Goal: Information Seeking & Learning: Learn about a topic

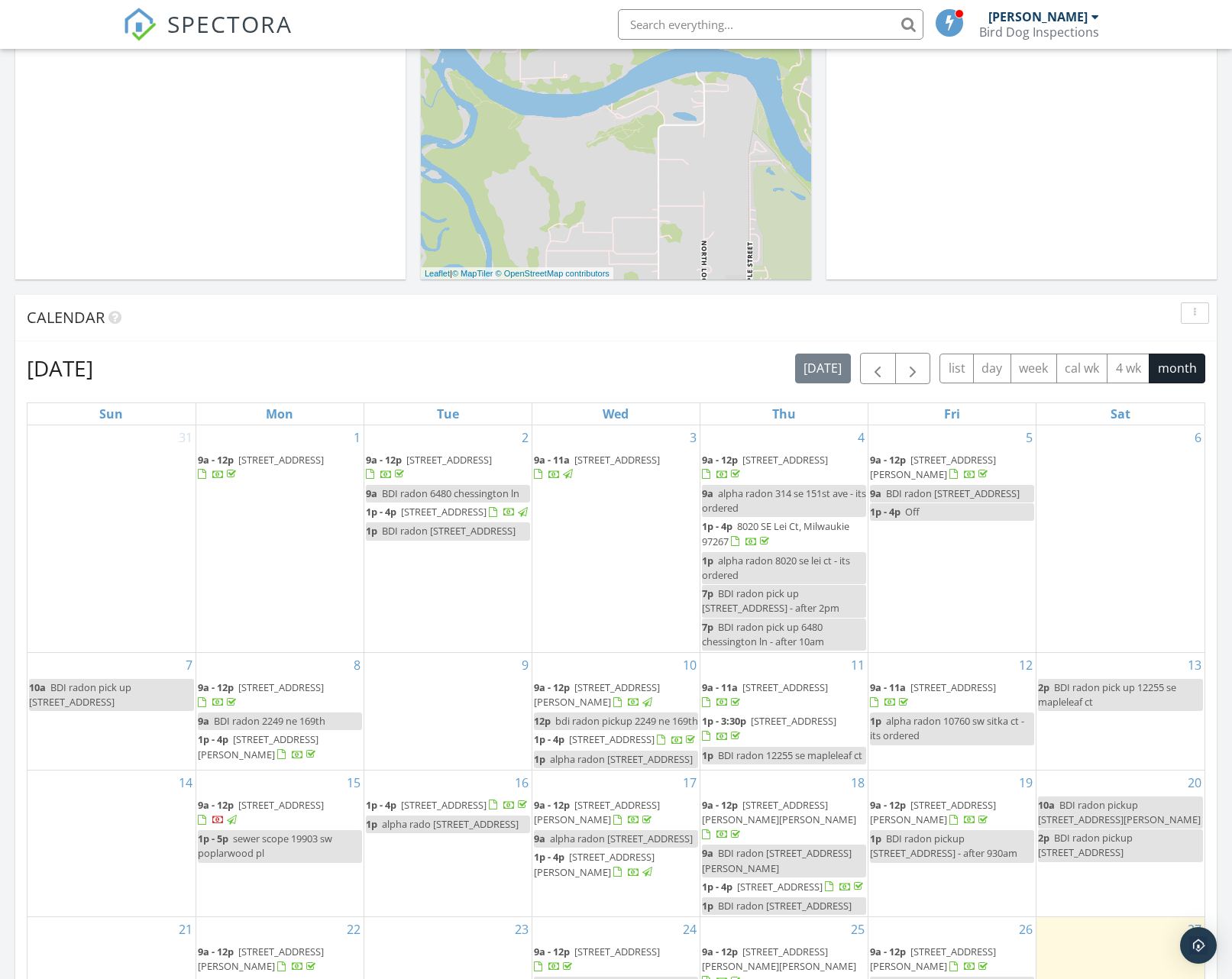
scroll to position [582, 0]
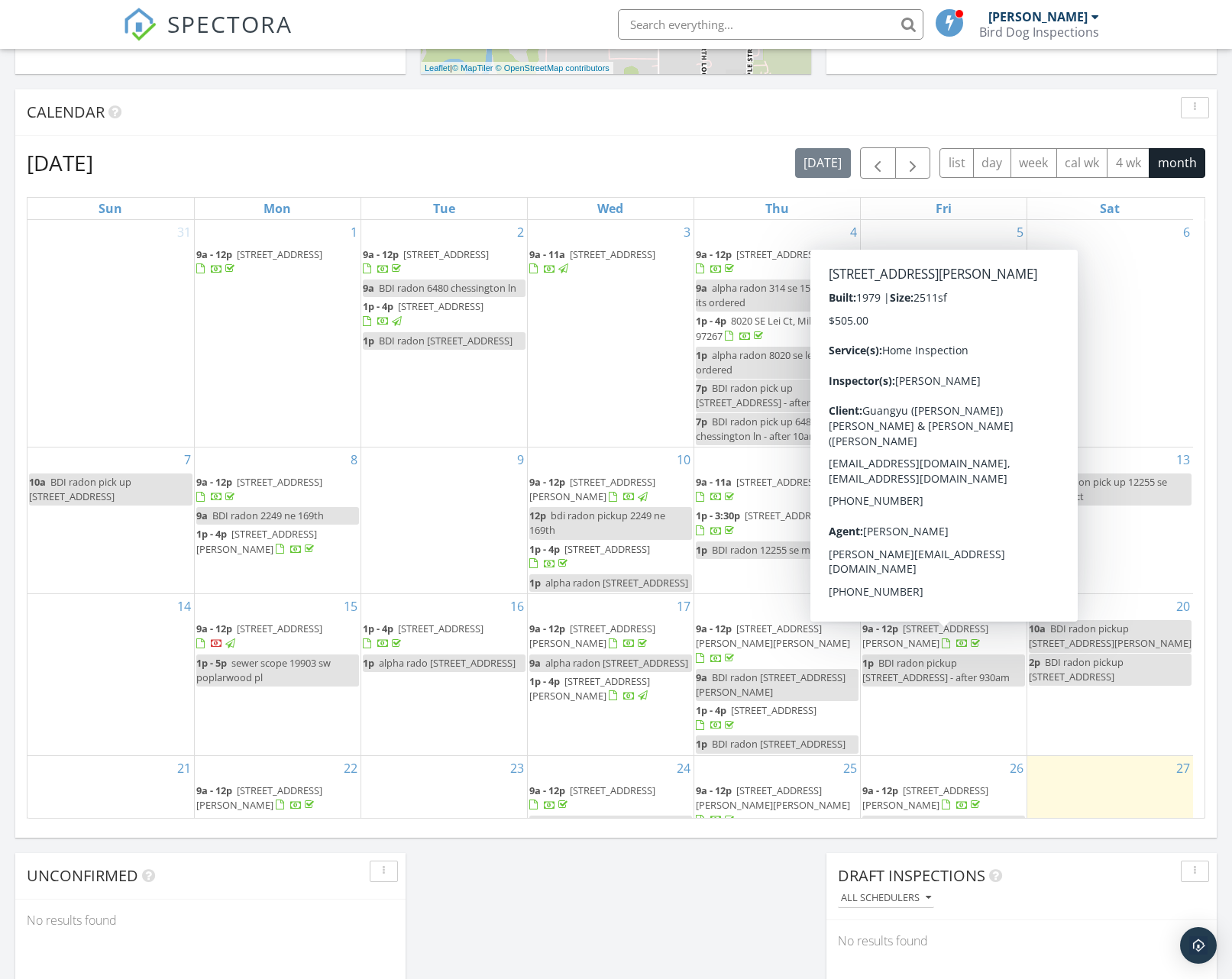
click at [914, 645] on span "[STREET_ADDRESS][PERSON_NAME]" at bounding box center [926, 635] width 126 height 28
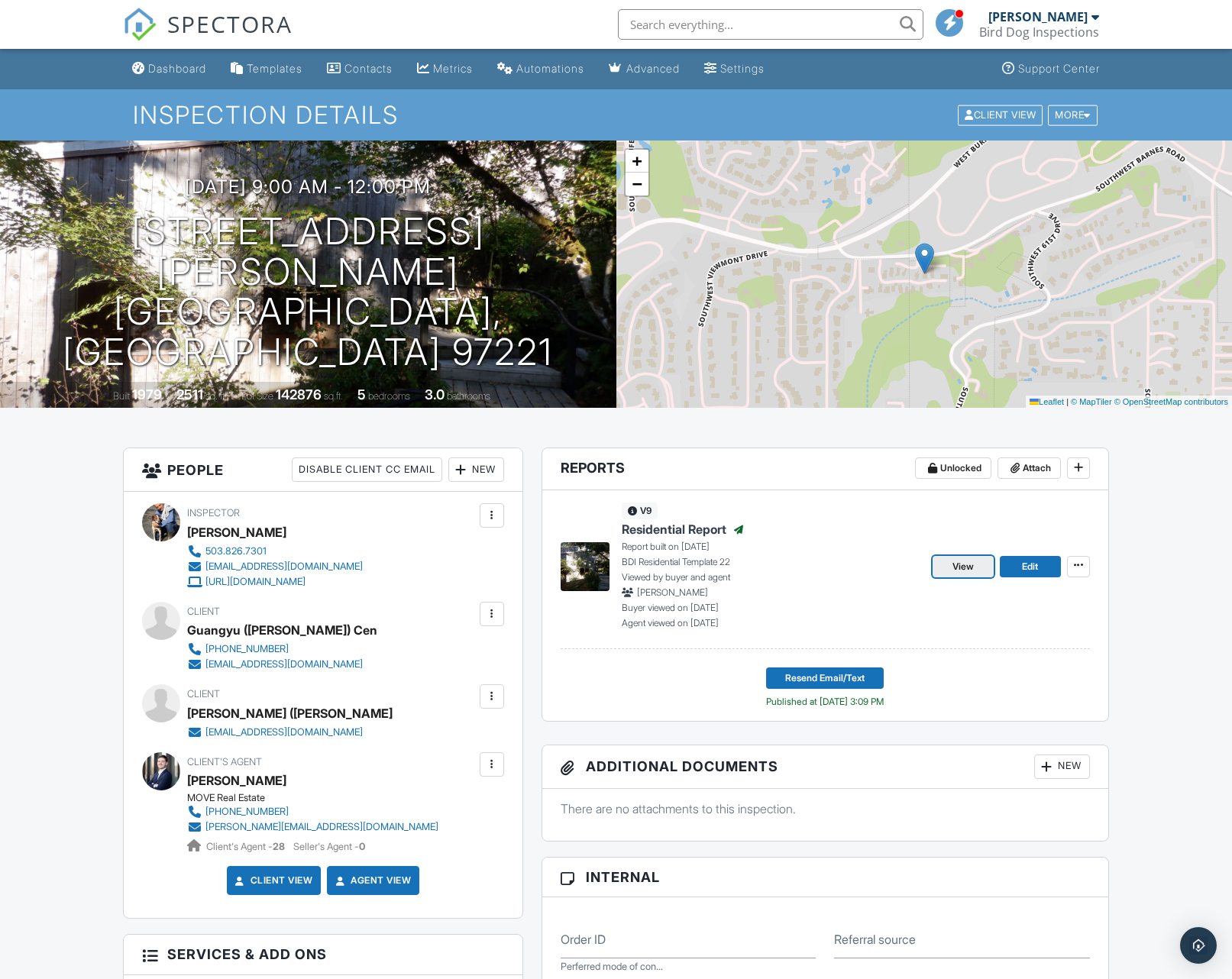
click at [973, 570] on span "View" at bounding box center [962, 566] width 21 height 15
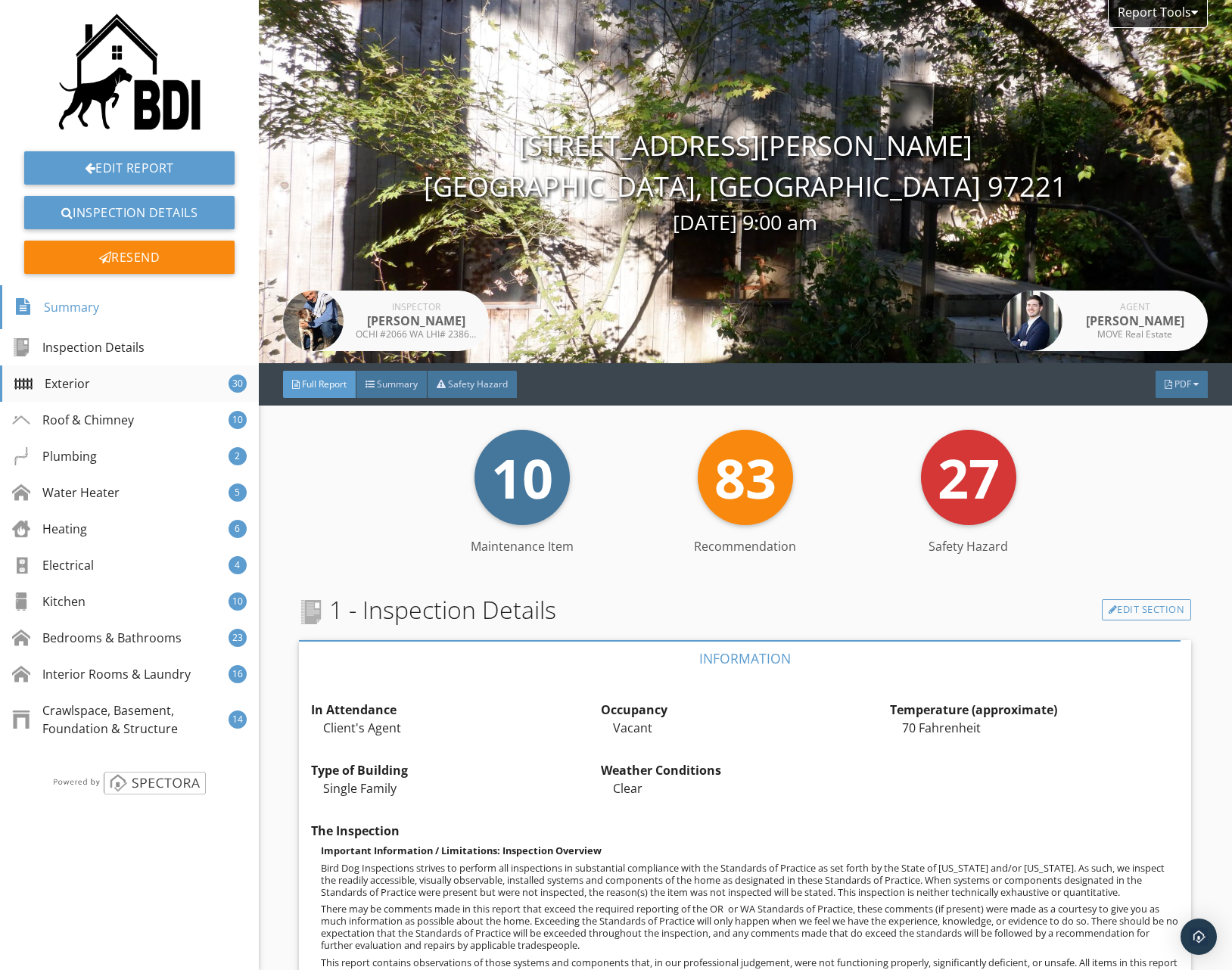
click at [83, 384] on div "Exterior" at bounding box center [52, 383] width 76 height 18
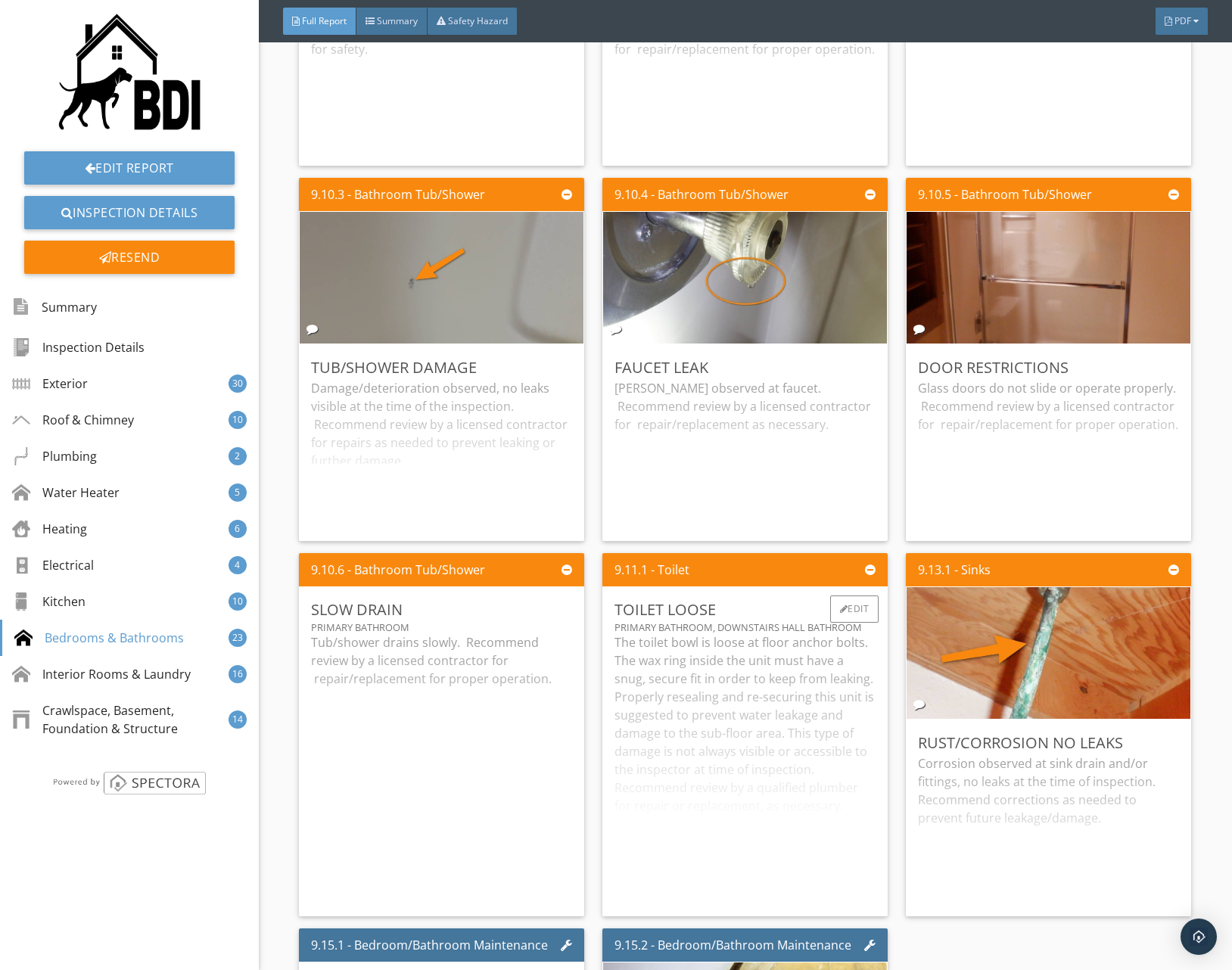
scroll to position [18994, 0]
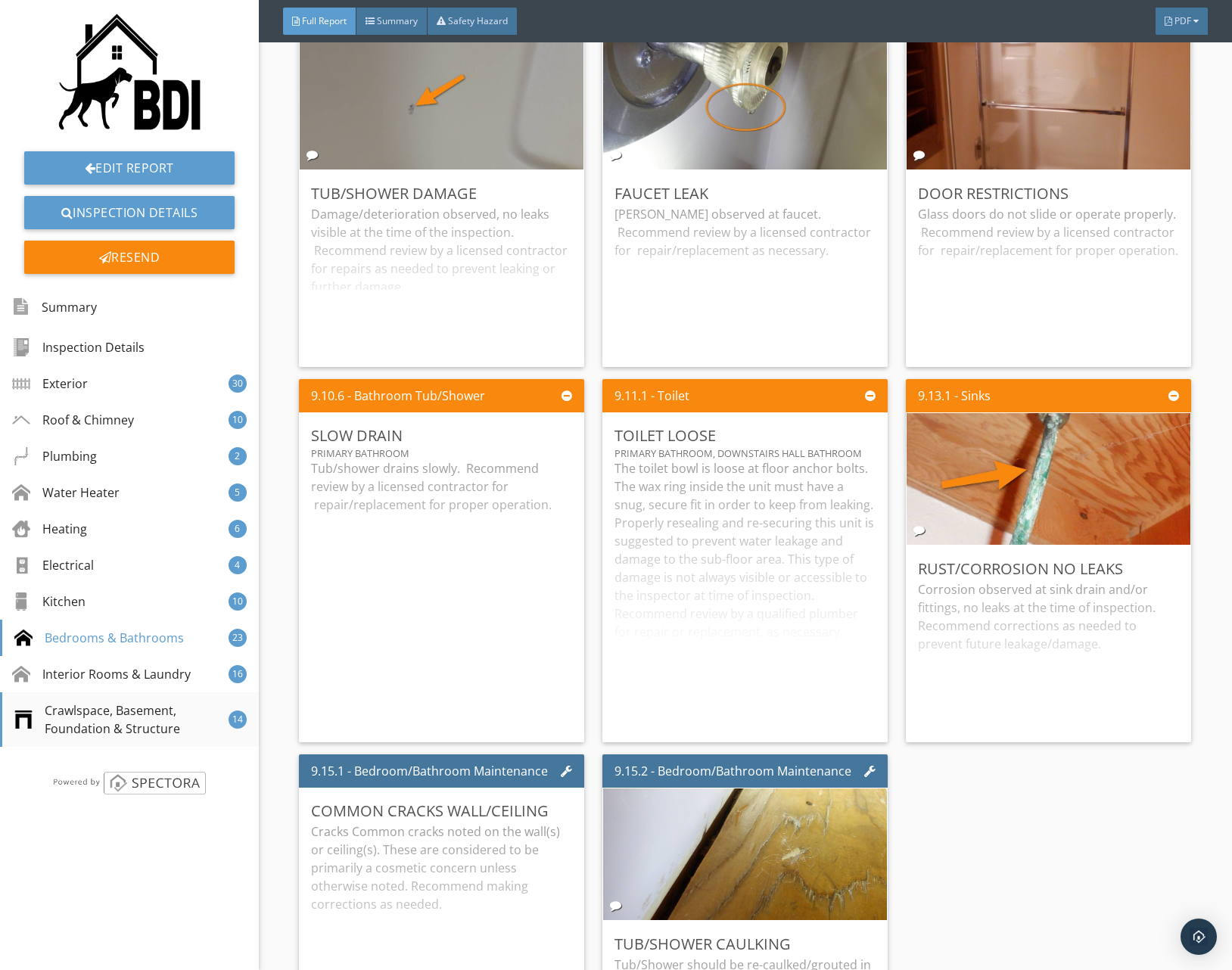
click at [128, 724] on div "Crawlspace, Basement, Foundation & Structure" at bounding box center [121, 719] width 214 height 36
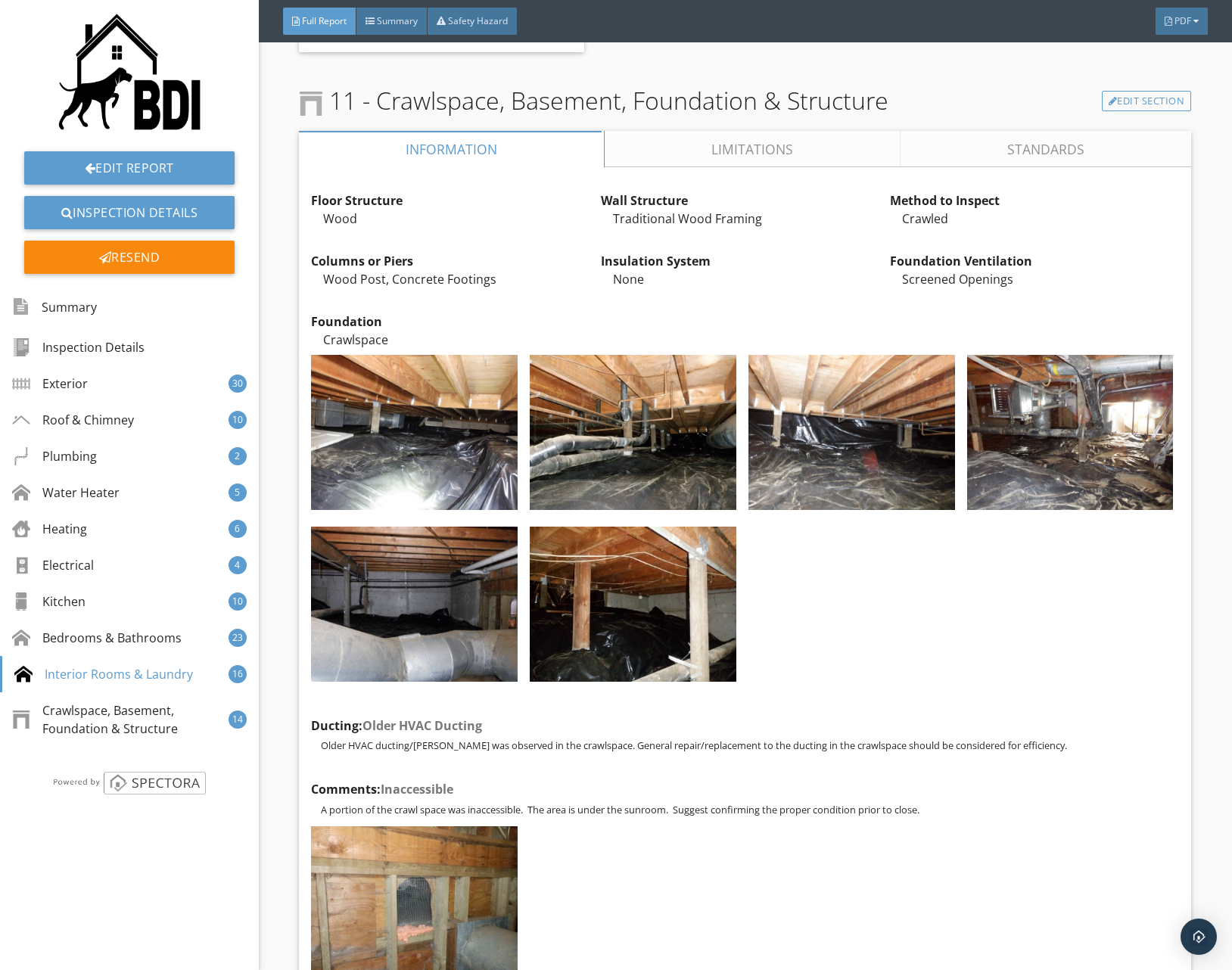
scroll to position [21667, 0]
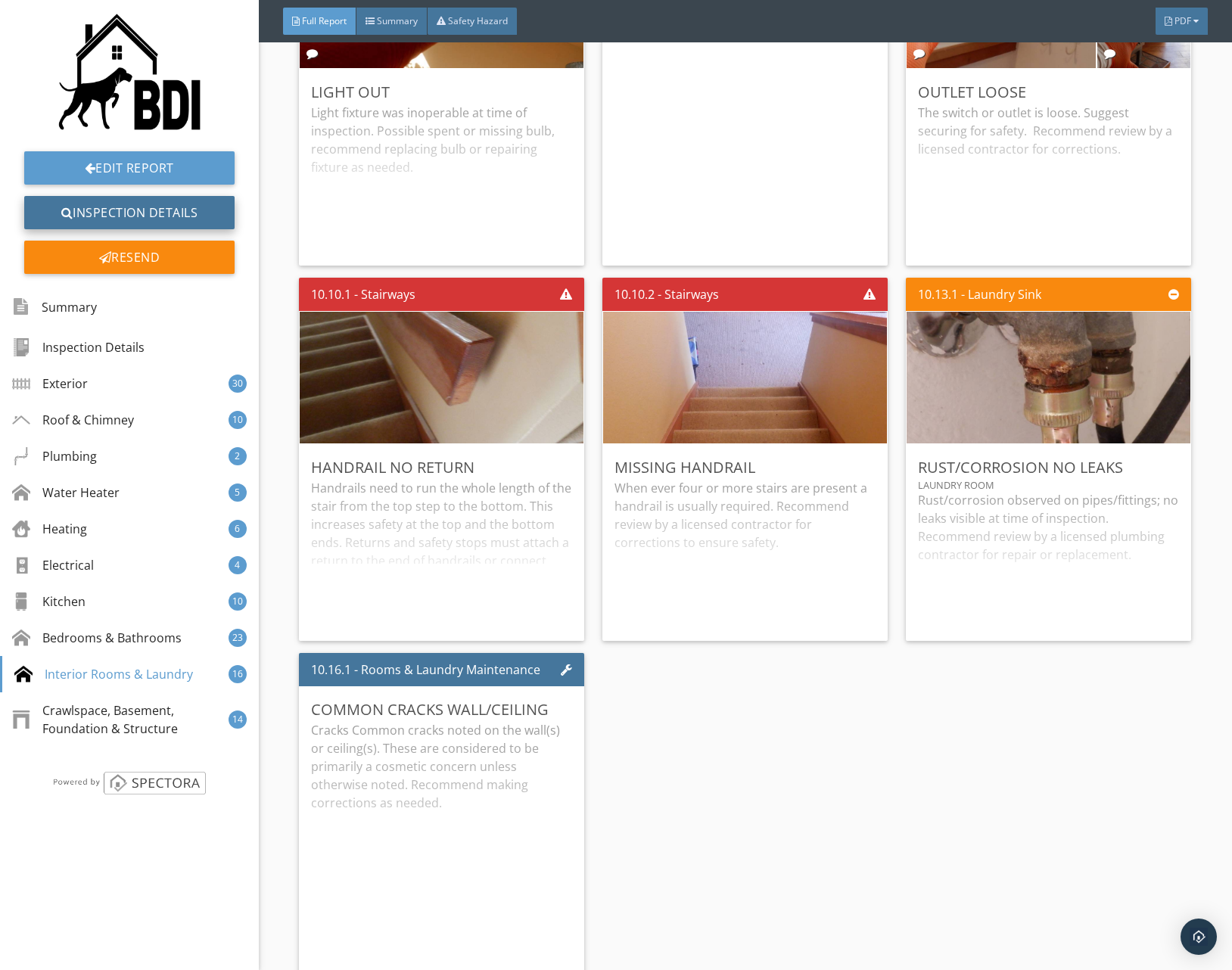
click at [149, 211] on link "Inspection Details" at bounding box center [129, 212] width 210 height 33
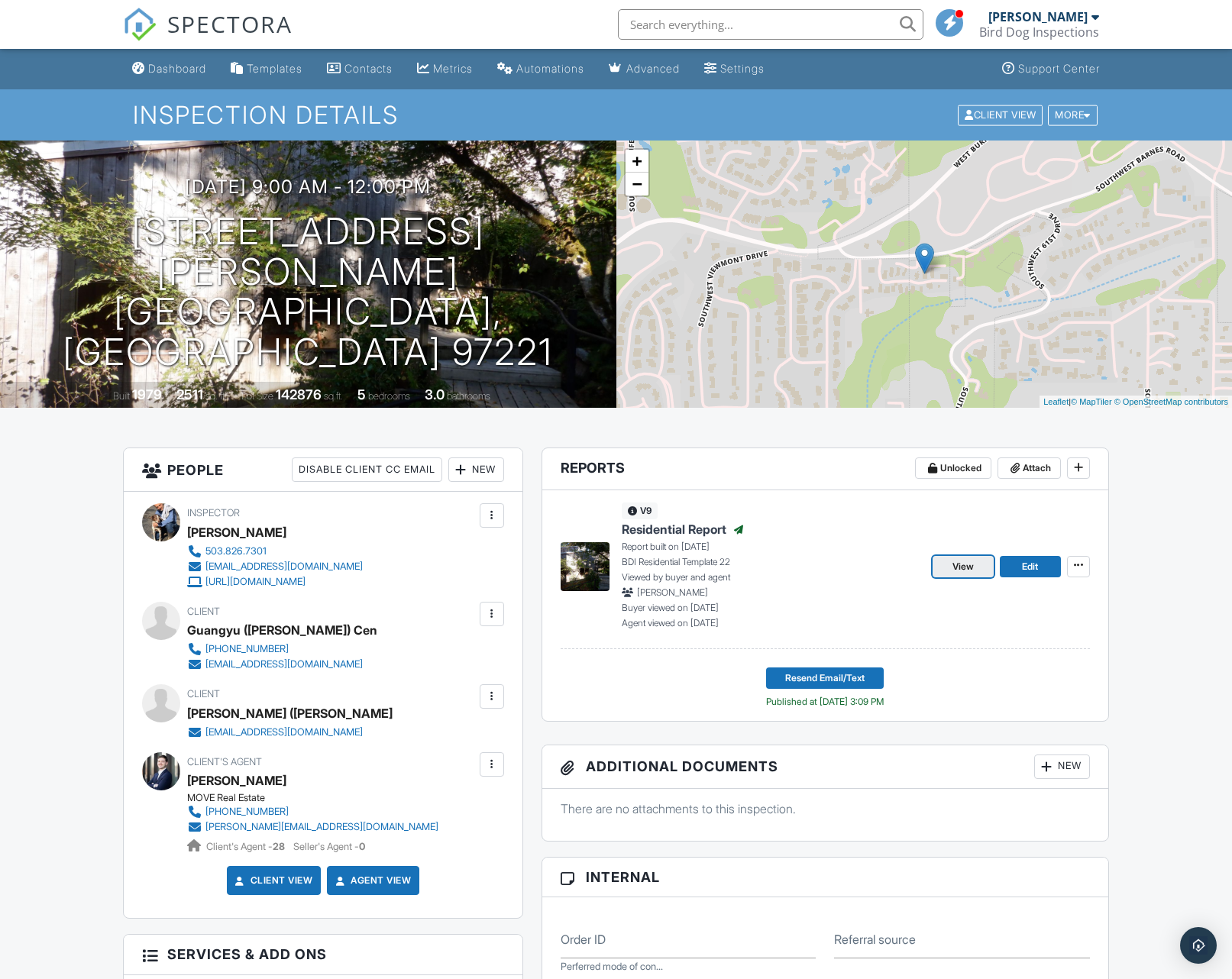
click at [958, 567] on span "View" at bounding box center [962, 566] width 21 height 15
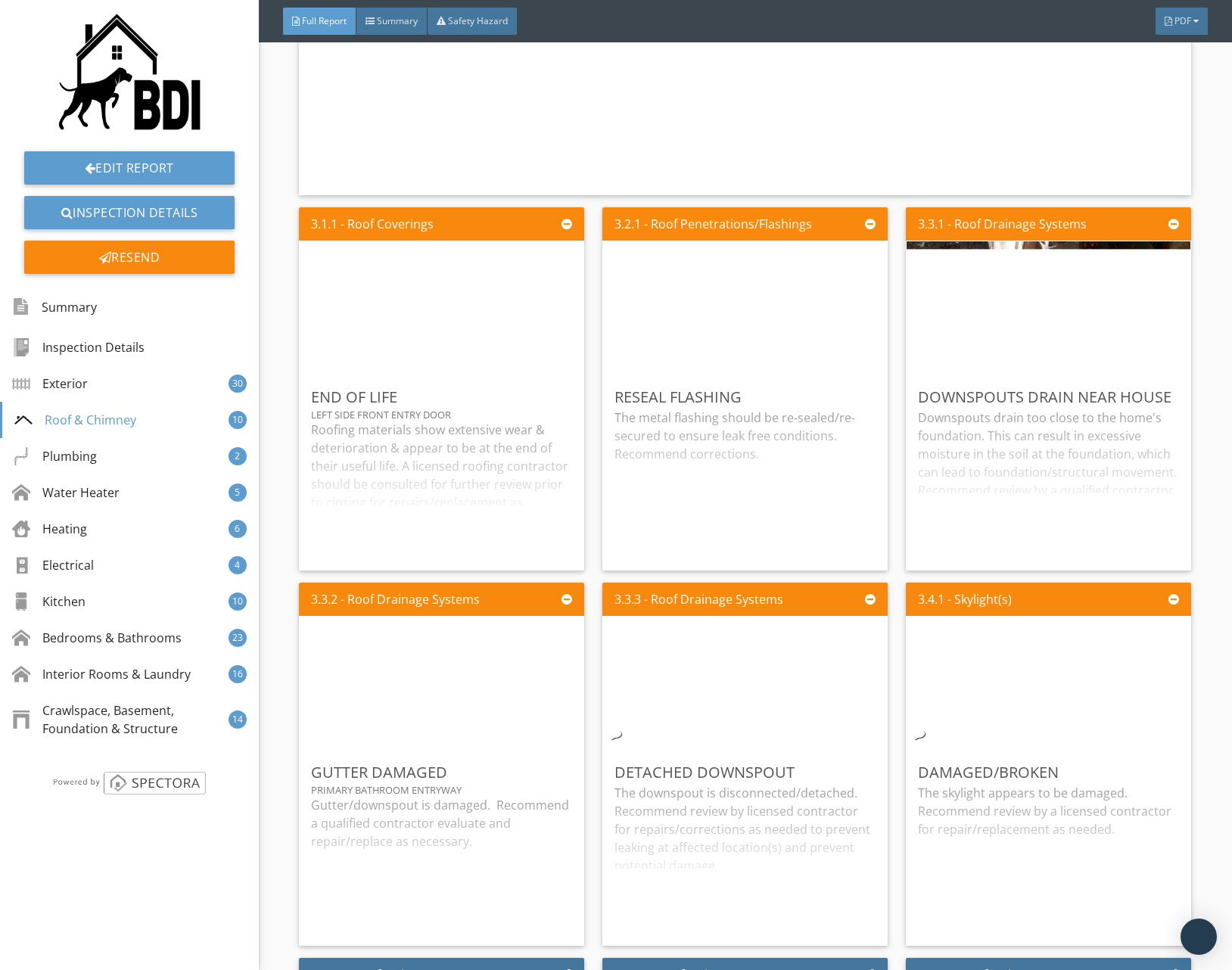
scroll to position [6760, 0]
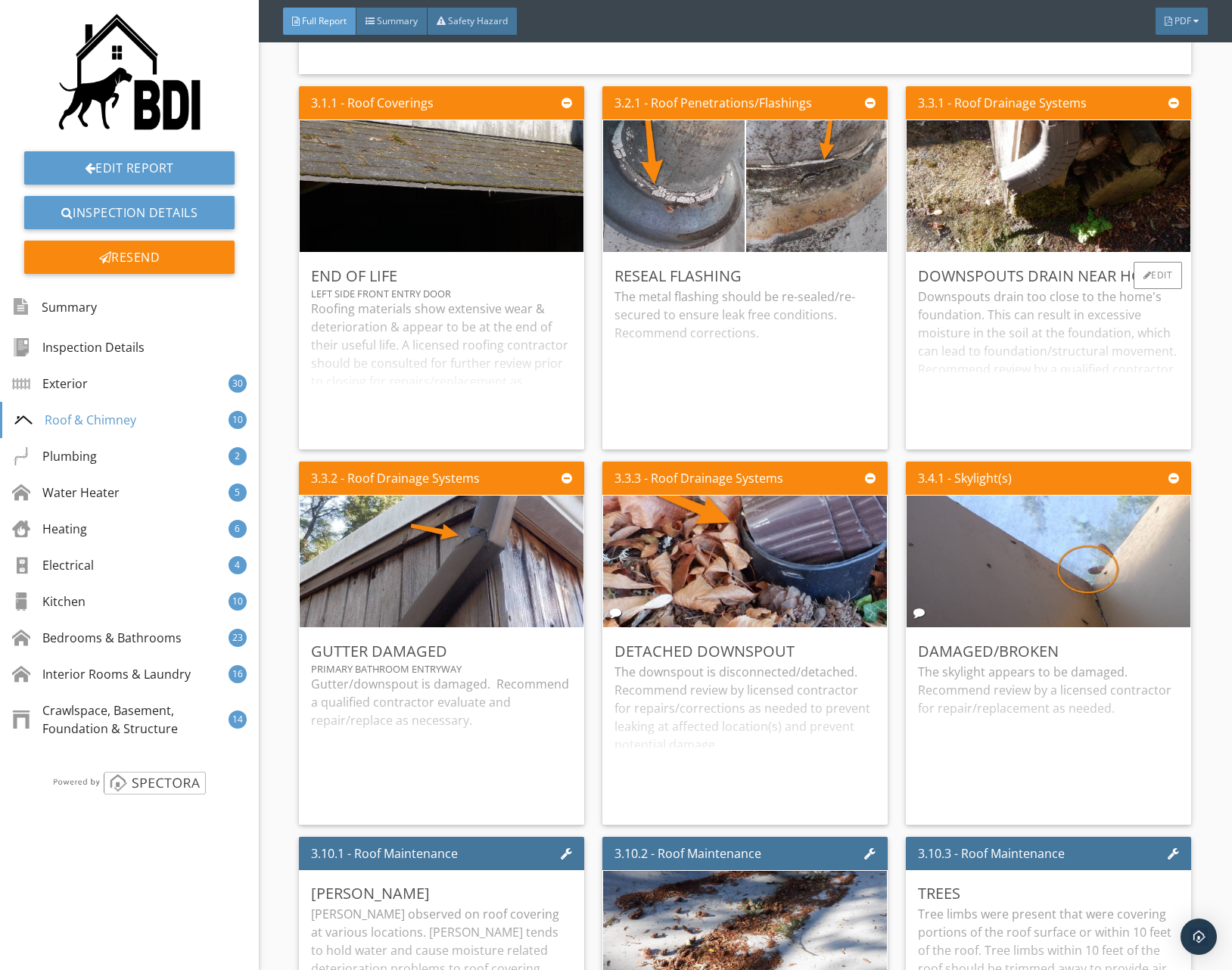
click at [940, 437] on div "Downspouts drain too close to the home's foundation. This can result in excessi…" at bounding box center [1048, 362] width 261 height 150
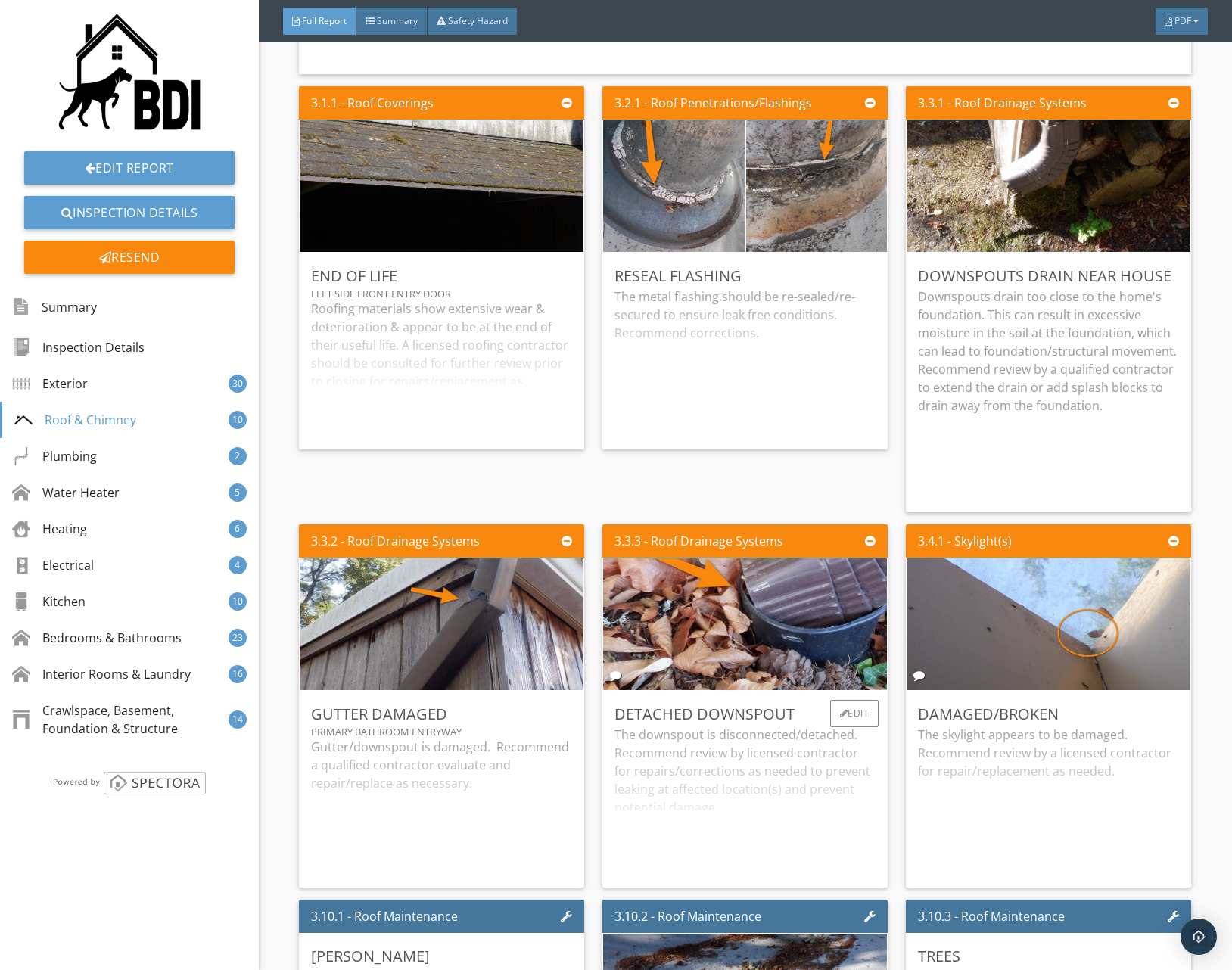
click at [730, 869] on div "The downspout is disconnected/detached. Recommend review by licensed contractor…" at bounding box center [744, 800] width 261 height 150
click at [90, 720] on div "Crawlspace, Basement, Foundation & Structure" at bounding box center [121, 719] width 214 height 36
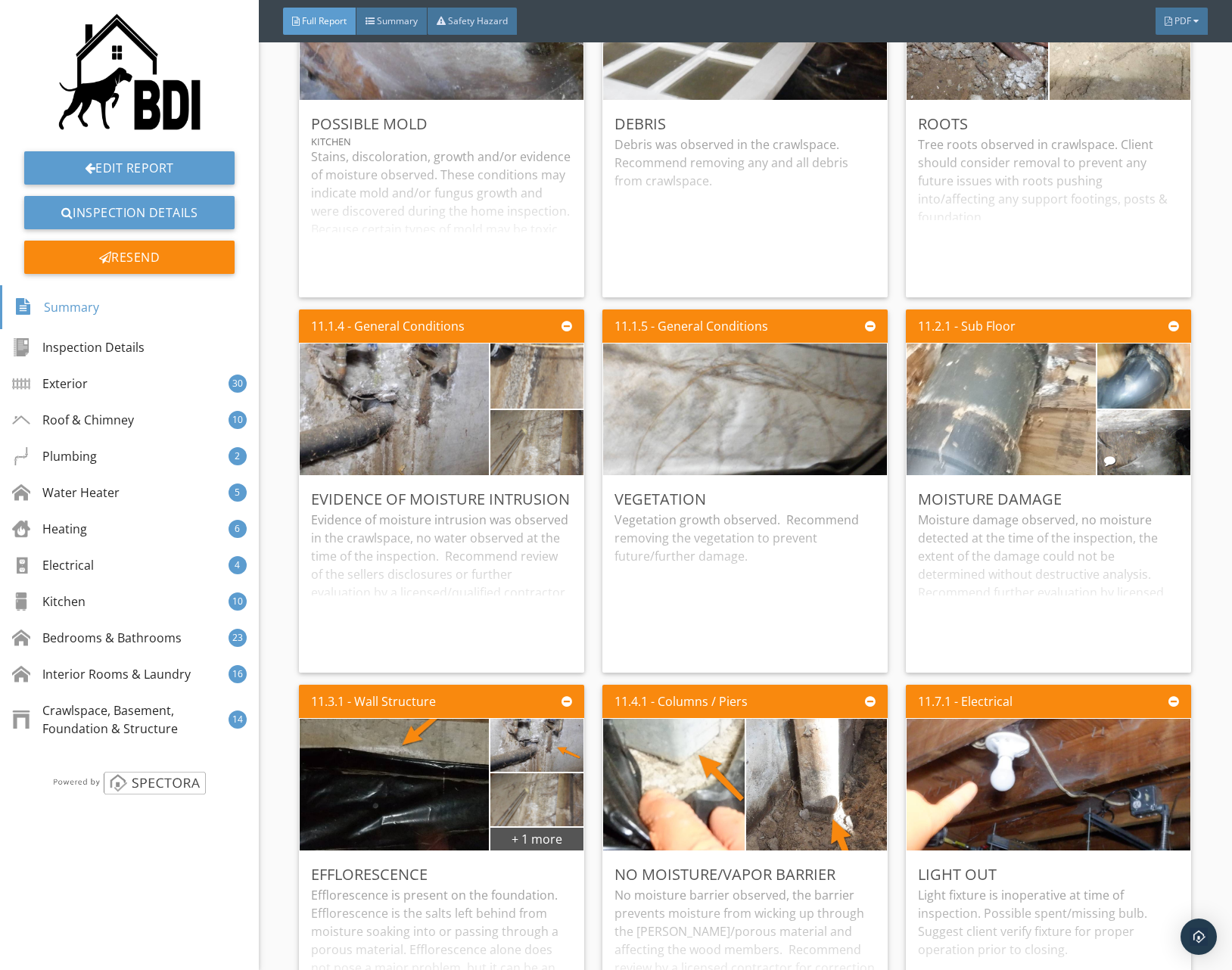
scroll to position [23786, 0]
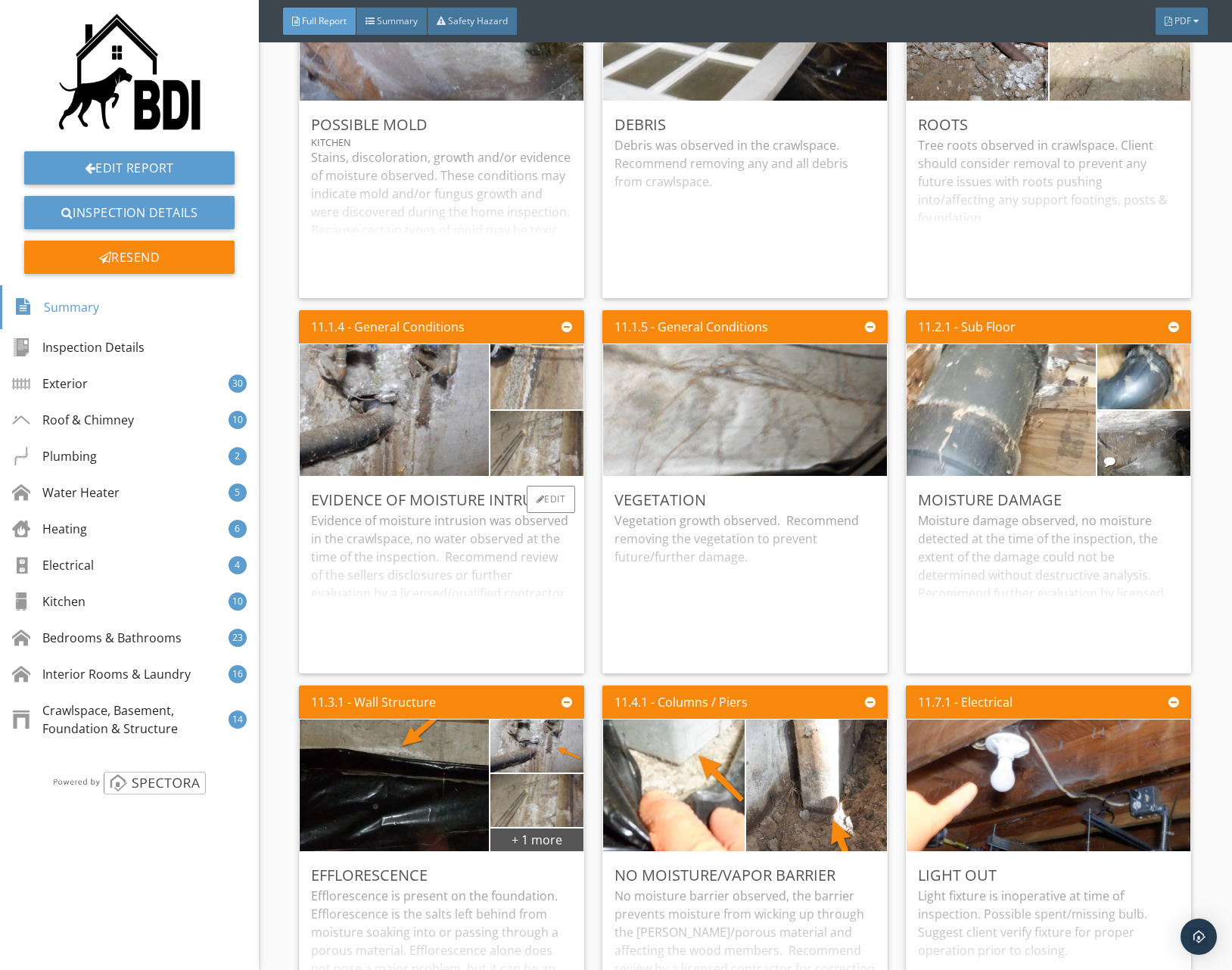
click at [460, 611] on div "Evidence of moisture intrusion was observed in the crawlspace, no water observe…" at bounding box center [441, 586] width 261 height 150
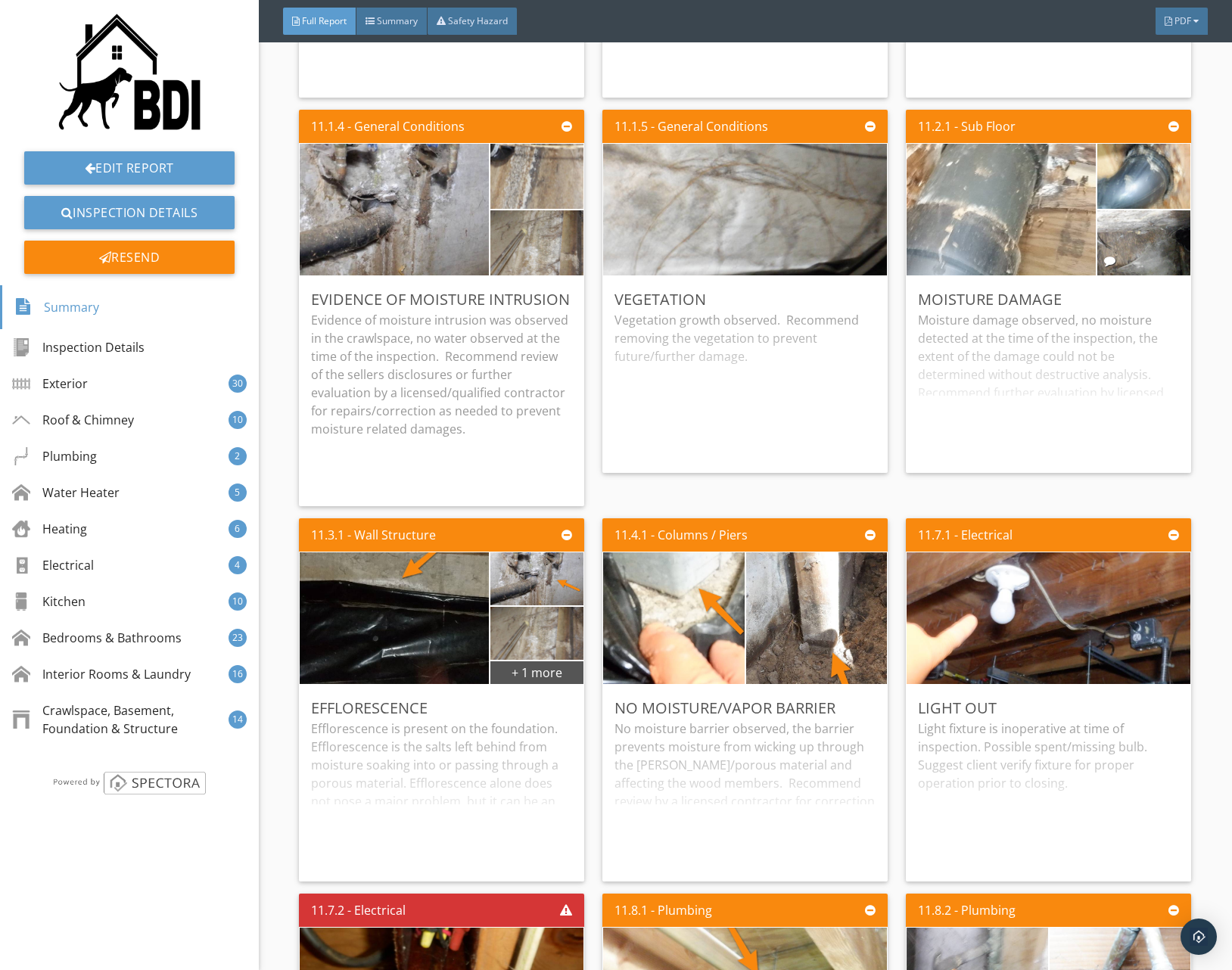
scroll to position [24006, 0]
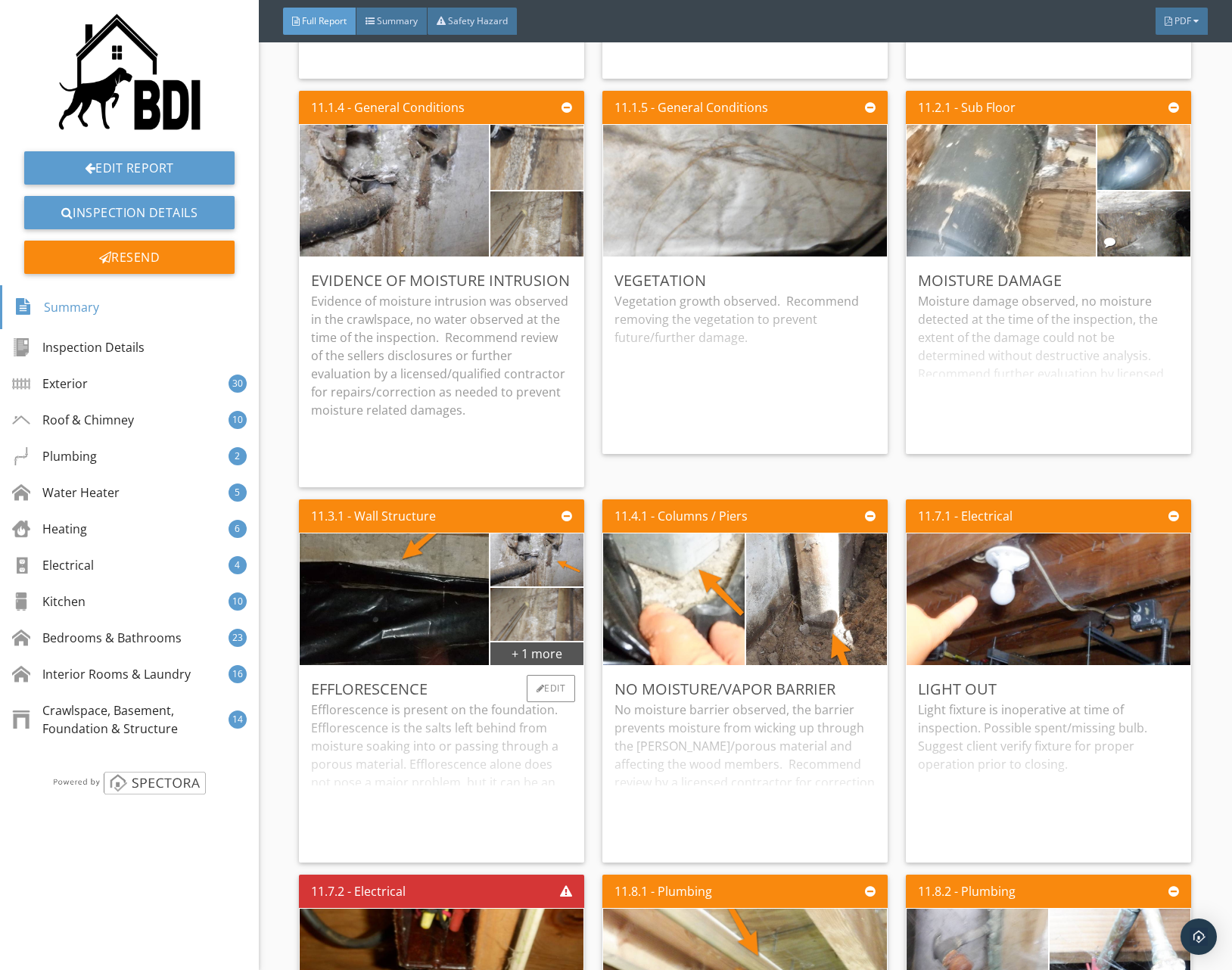
click at [493, 796] on div "Efflorescence is present on the foundation. Efflorescence is the salts left beh…" at bounding box center [441, 775] width 261 height 150
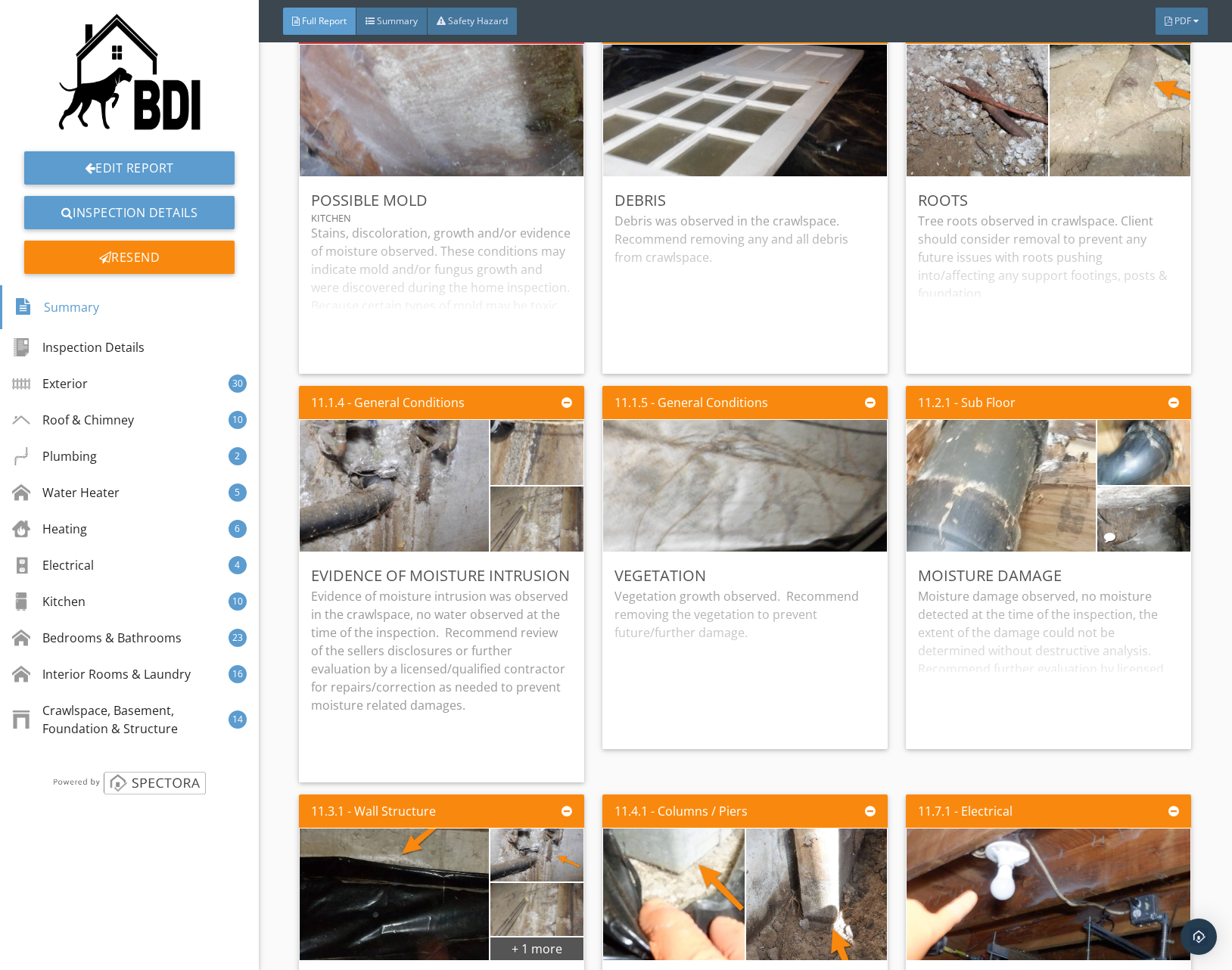
scroll to position [23593, 0]
